Goal: Information Seeking & Learning: Learn about a topic

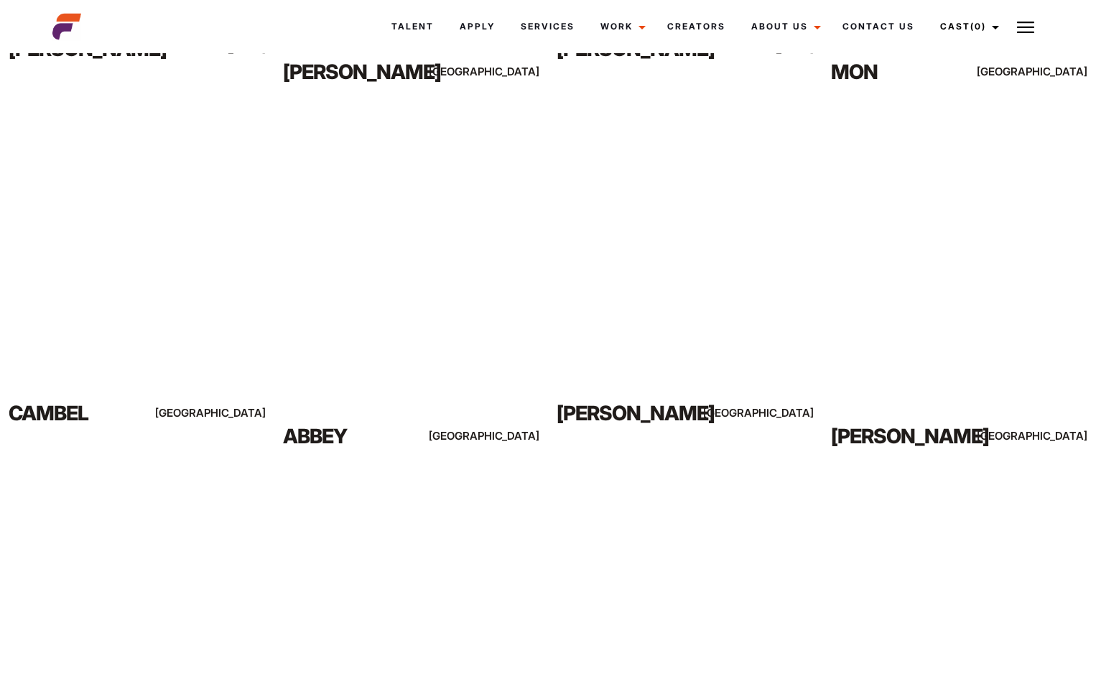
scroll to position [3970, 0]
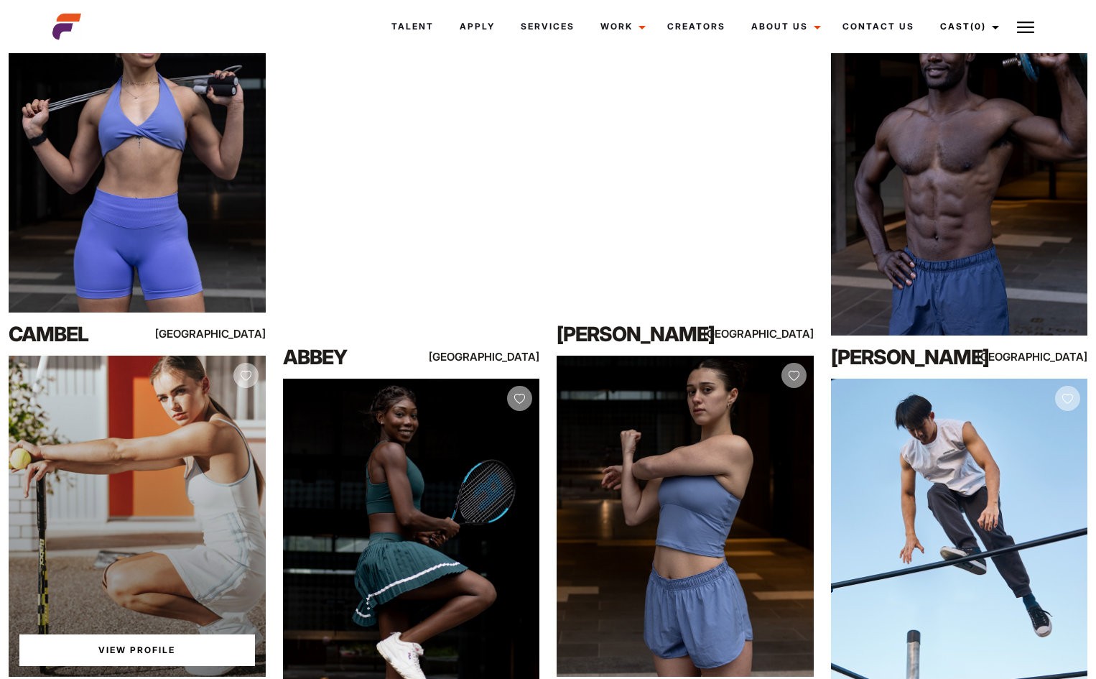
click at [137, 516] on div "View Profile" at bounding box center [137, 516] width 257 height 321
click at [150, 639] on link "View Profile" at bounding box center [137, 650] width 236 height 32
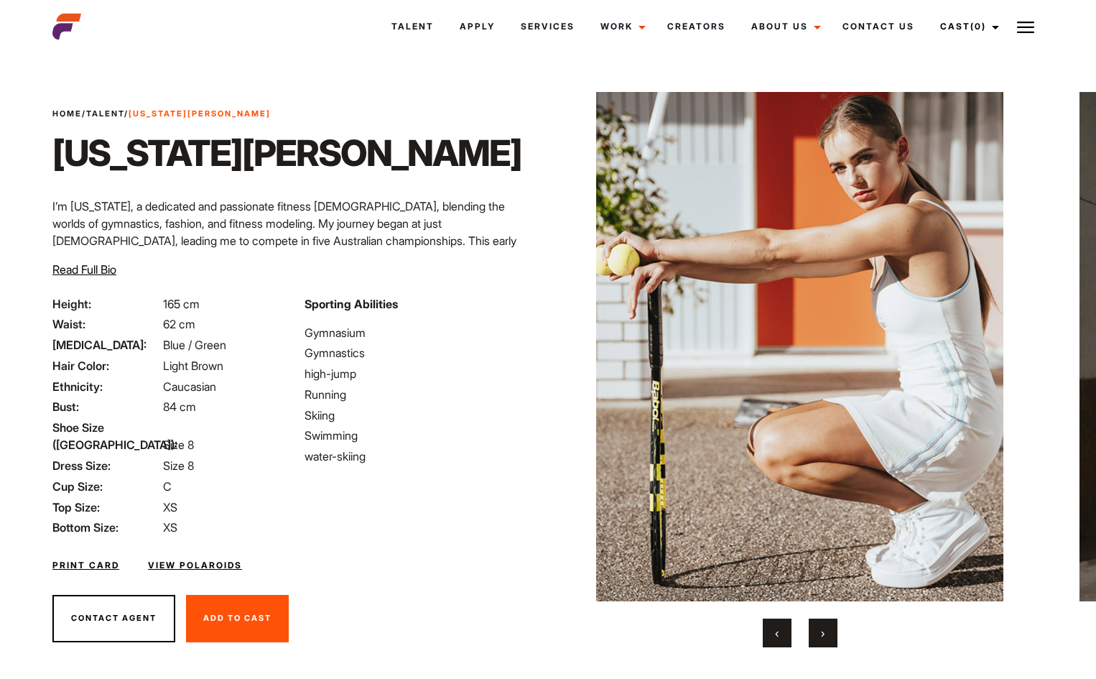
click at [834, 626] on button "›" at bounding box center [823, 632] width 29 height 29
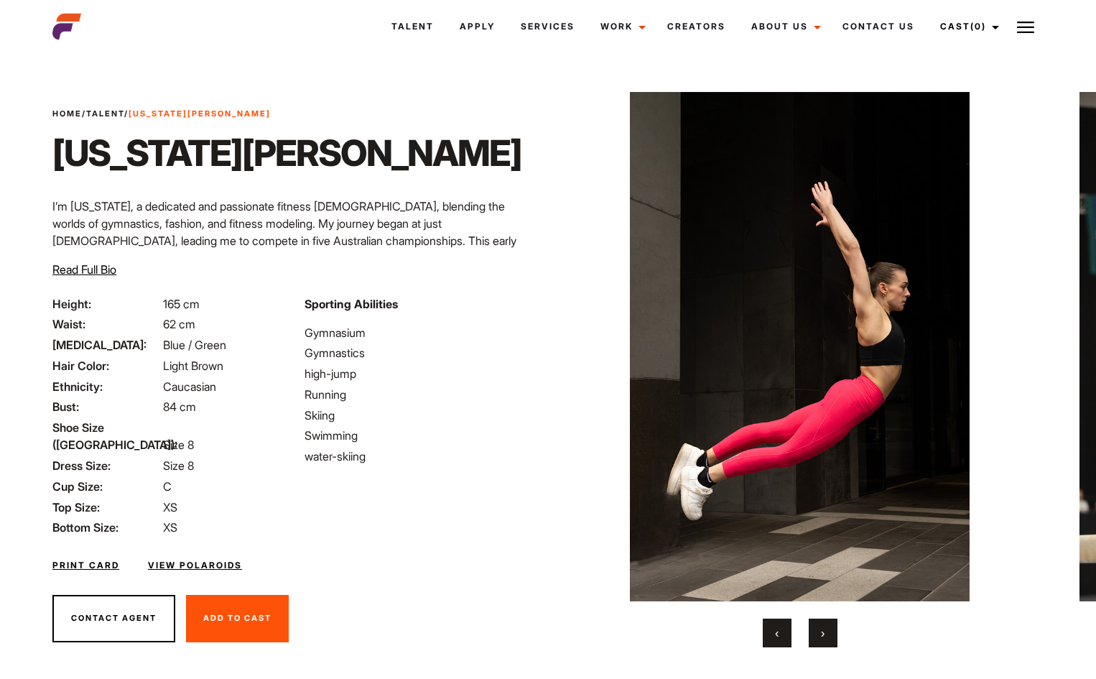
click at [828, 629] on button "›" at bounding box center [823, 632] width 29 height 29
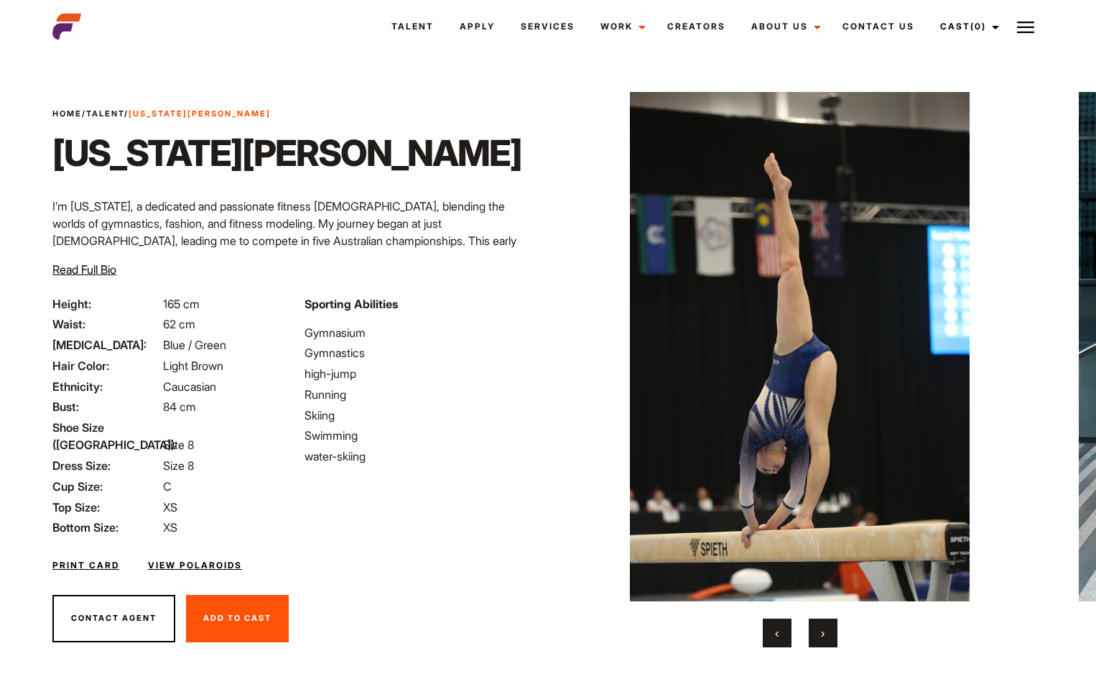
click at [828, 629] on button "›" at bounding box center [823, 632] width 29 height 29
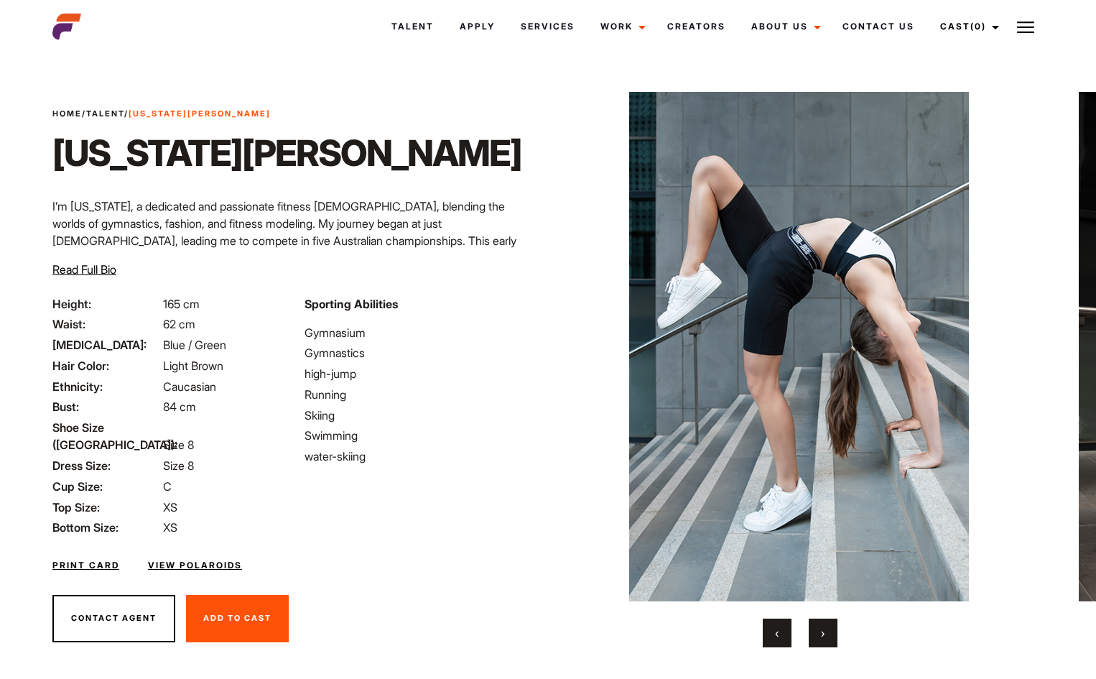
click at [828, 629] on button "›" at bounding box center [823, 632] width 29 height 29
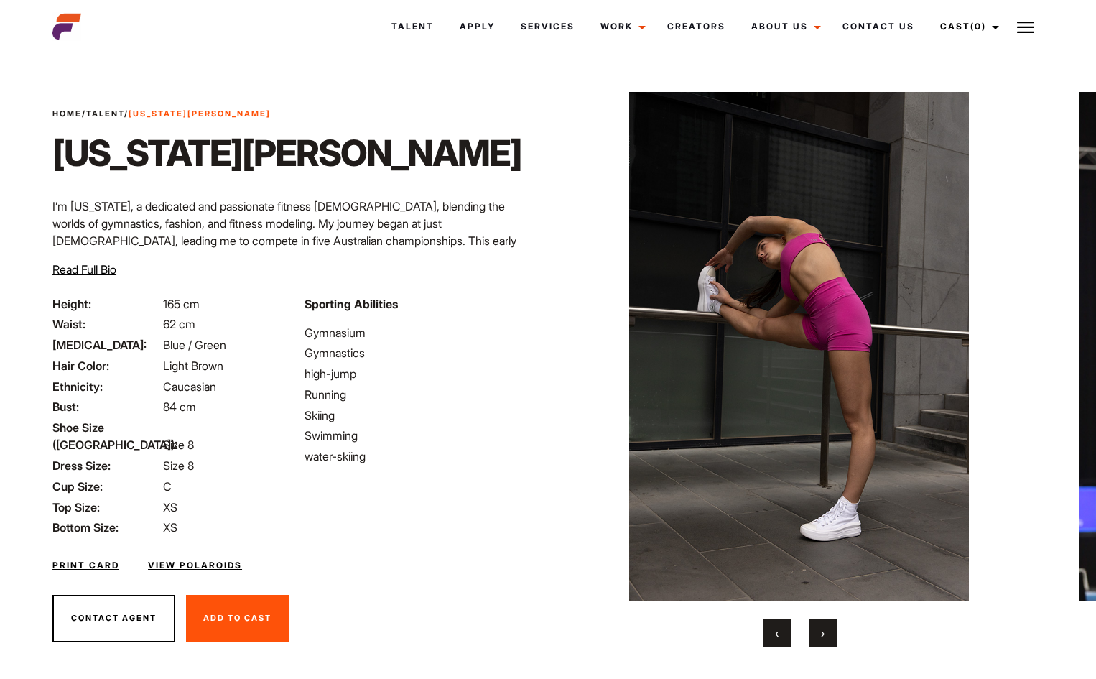
click at [828, 629] on button "›" at bounding box center [823, 632] width 29 height 29
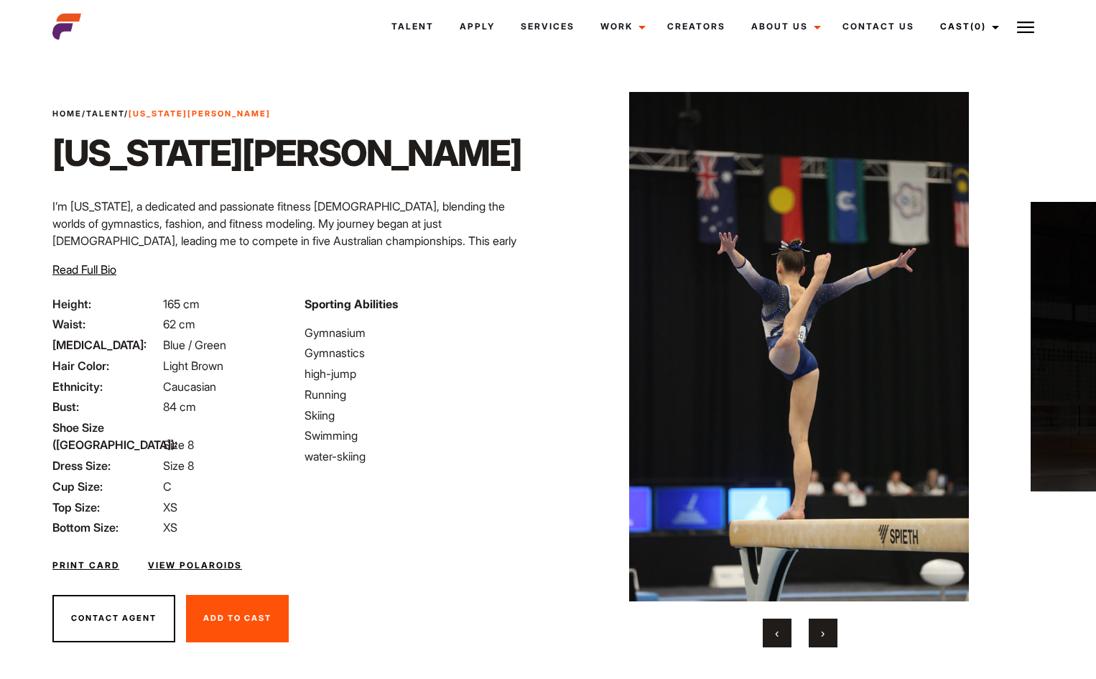
click at [828, 629] on button "›" at bounding box center [823, 632] width 29 height 29
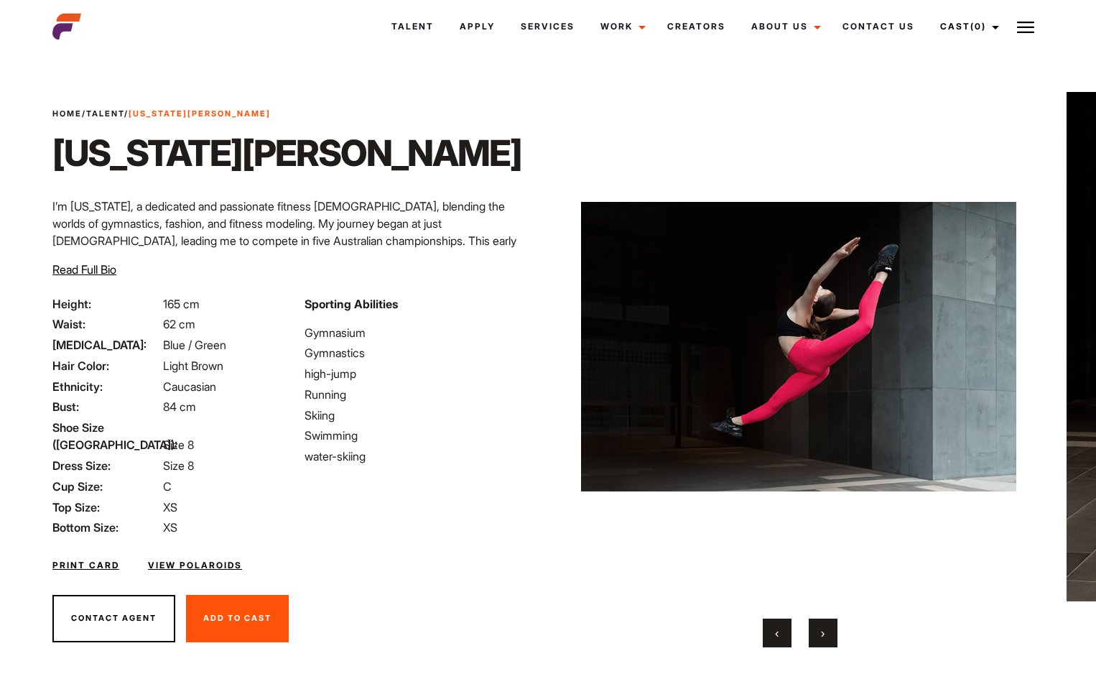
click at [828, 629] on button "›" at bounding box center [823, 632] width 29 height 29
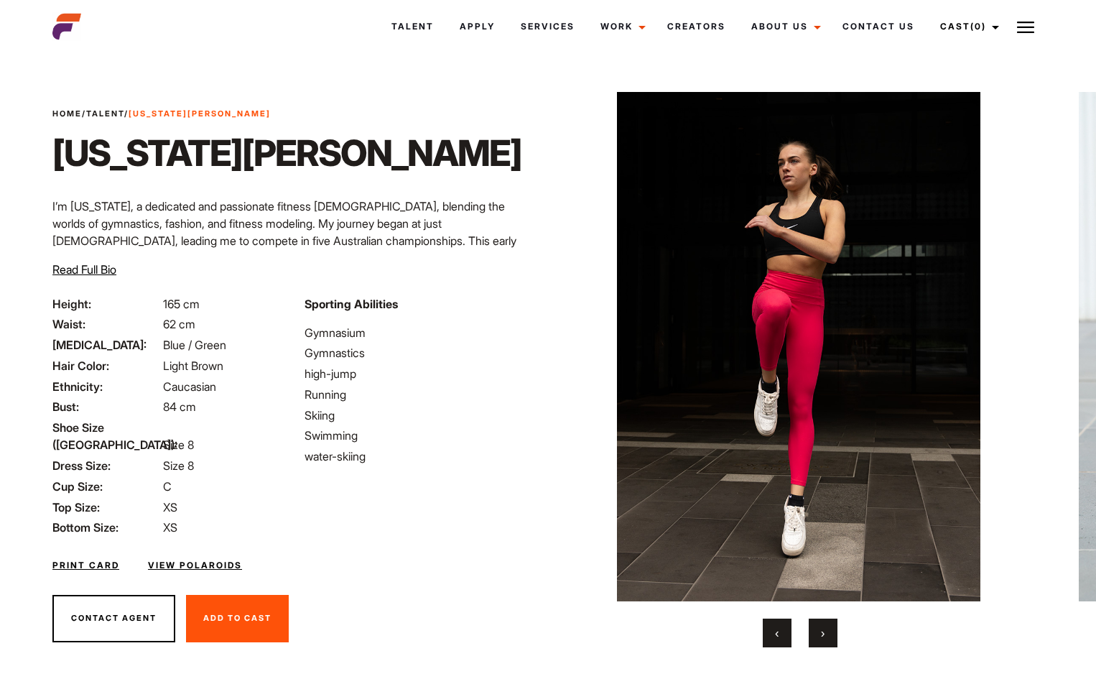
click at [828, 629] on button "›" at bounding box center [823, 632] width 29 height 29
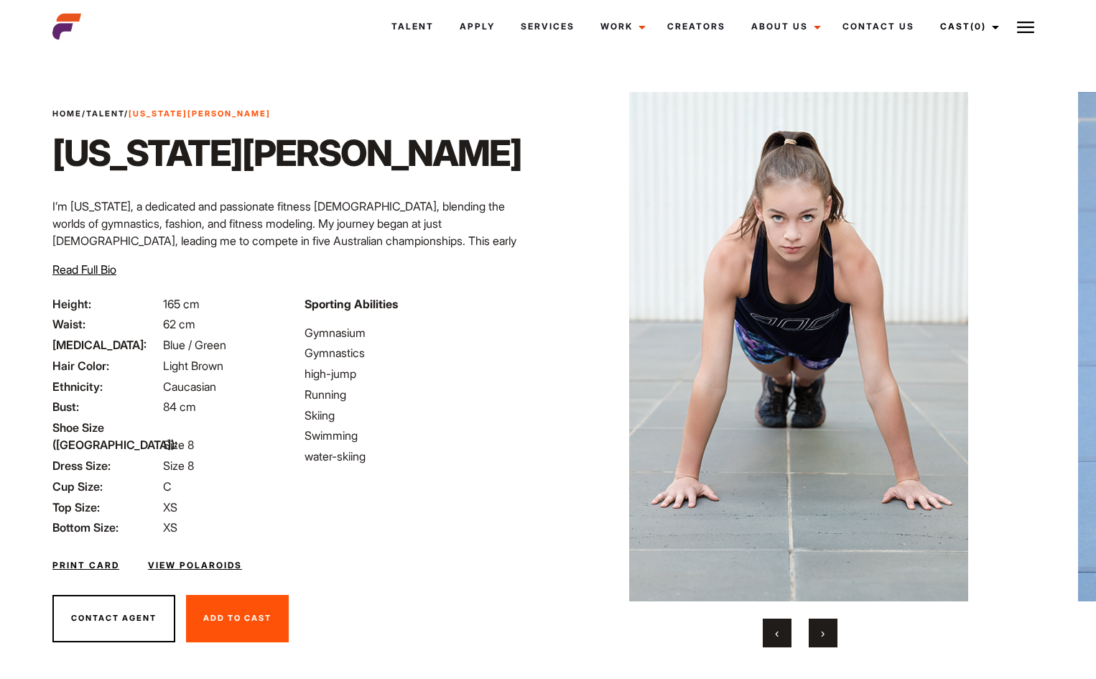
click at [828, 629] on button "›" at bounding box center [823, 632] width 29 height 29
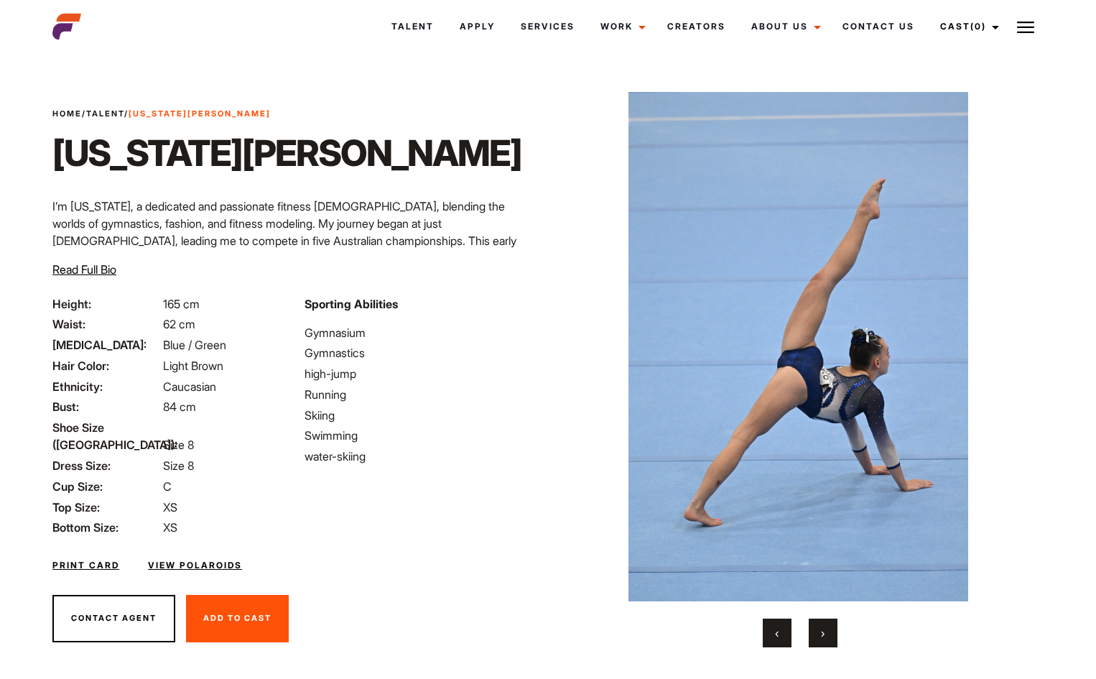
click at [828, 629] on button "›" at bounding box center [823, 632] width 29 height 29
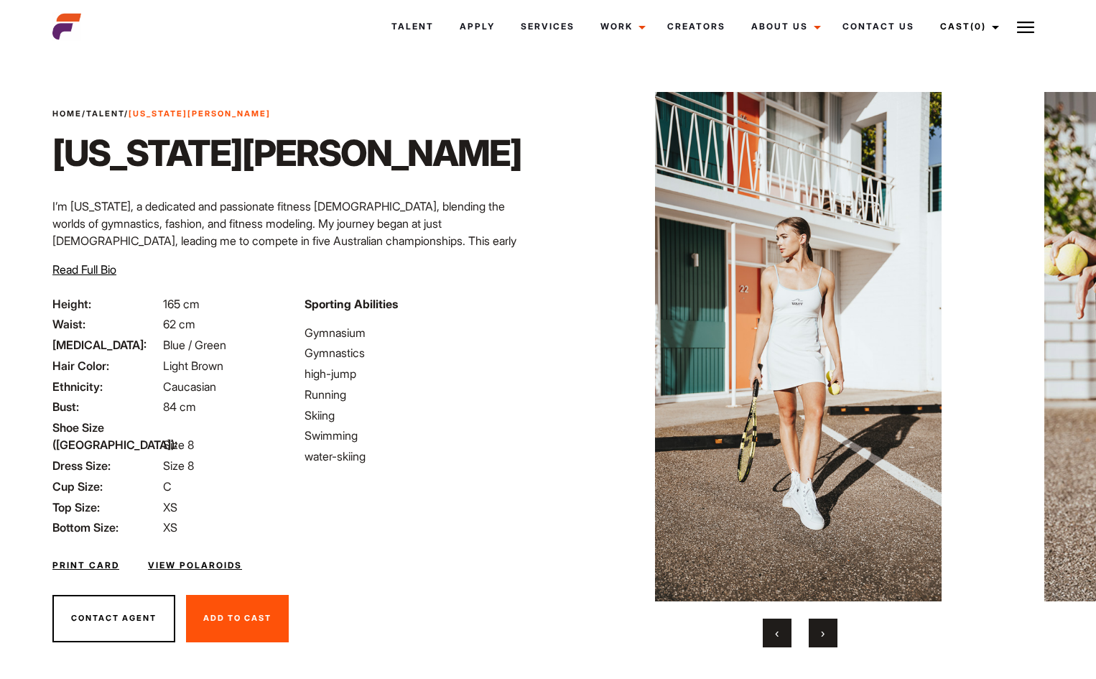
click at [828, 629] on button "›" at bounding box center [823, 632] width 29 height 29
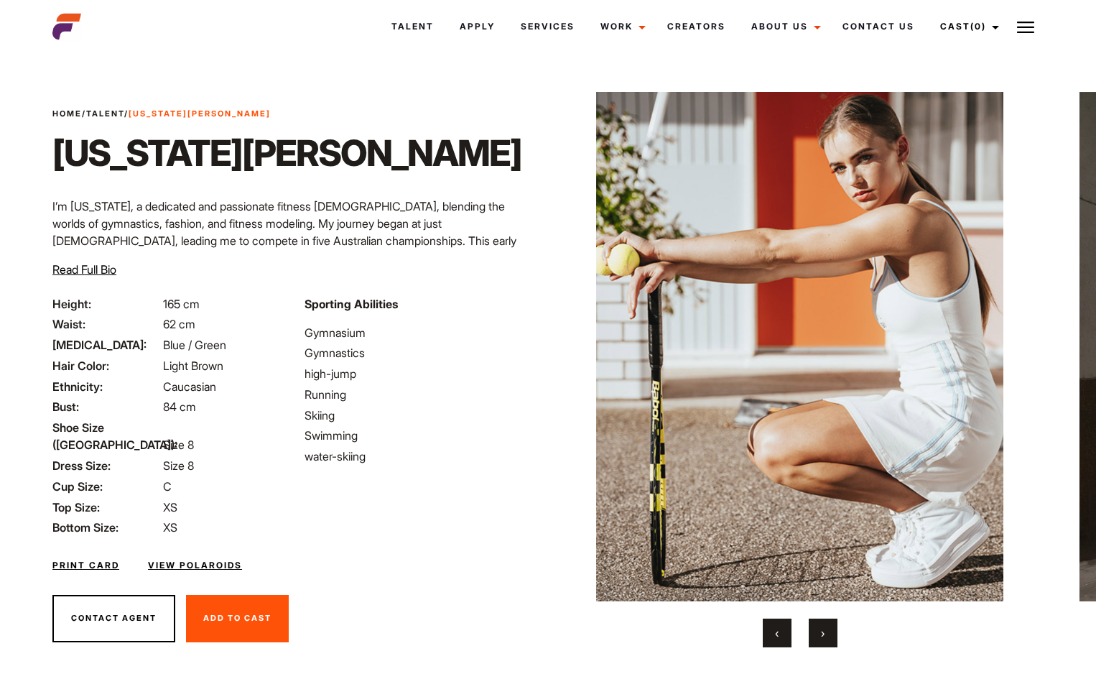
click at [828, 629] on button "›" at bounding box center [823, 632] width 29 height 29
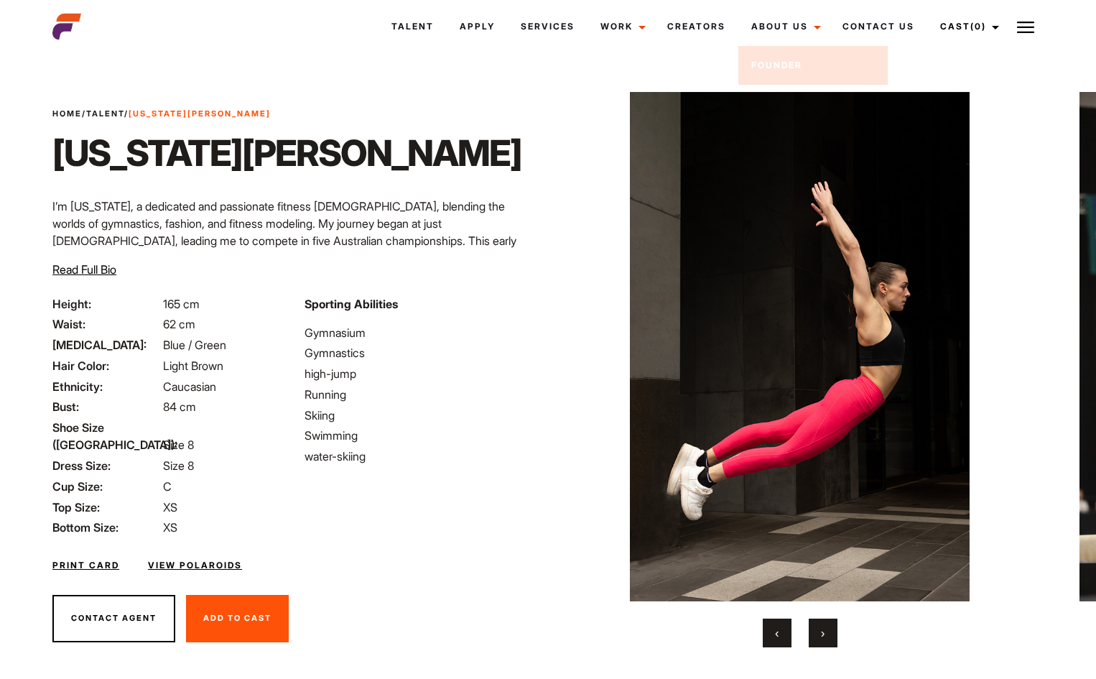
click at [45, 22] on div at bounding box center [128, 26] width 168 height 29
click at [53, 23] on img at bounding box center [66, 26] width 29 height 29
